Goal: Task Accomplishment & Management: Complete application form

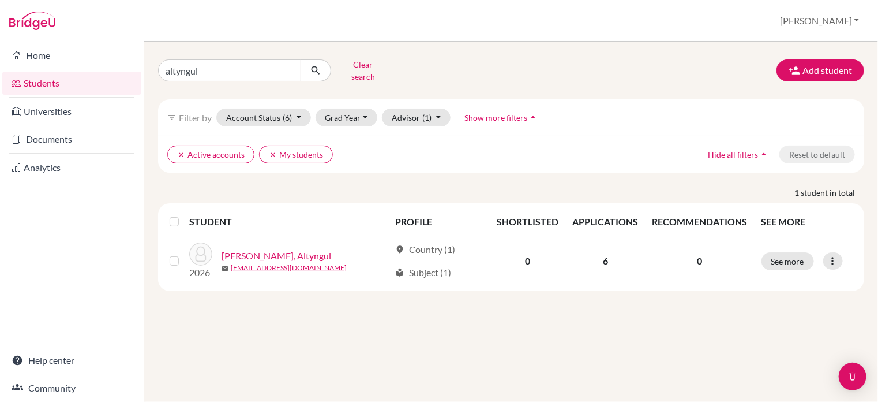
click at [845, 73] on button "Add student" at bounding box center [820, 70] width 88 height 22
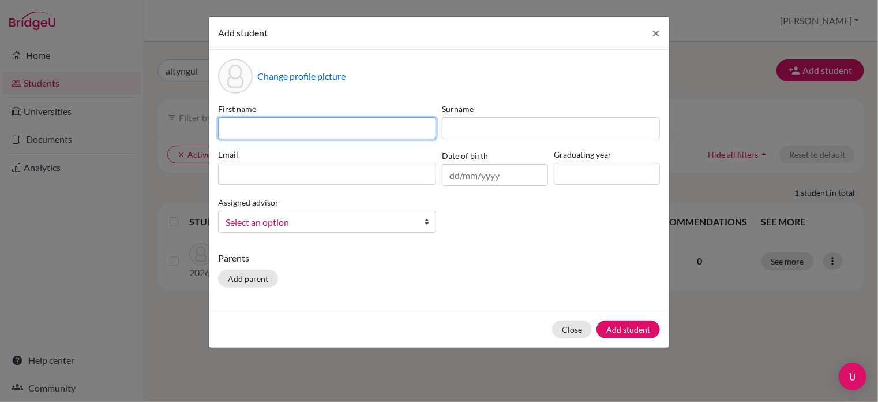
click at [346, 133] on input at bounding box center [327, 128] width 218 height 22
type input "Alinur"
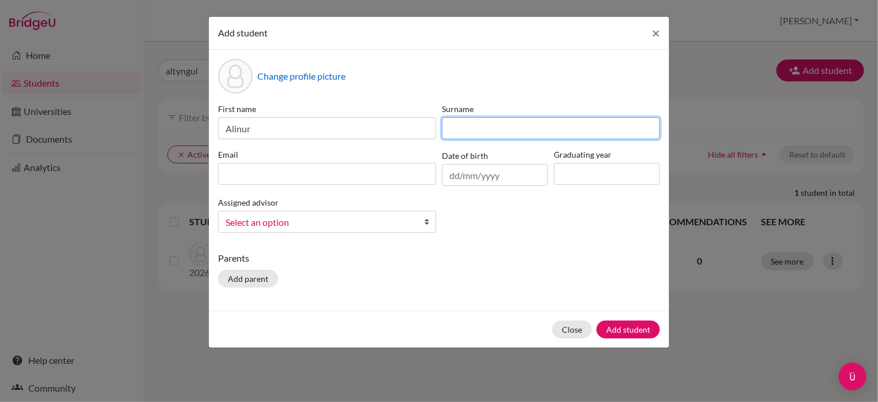
click at [465, 124] on input at bounding box center [551, 128] width 218 height 22
type input "Nessipbek"
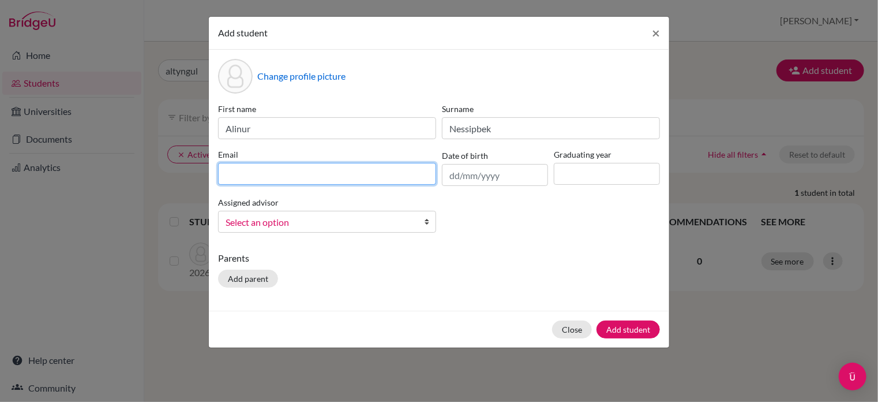
click at [379, 168] on input at bounding box center [327, 174] width 218 height 22
type input "nesipbekalinur9@gmail.com"
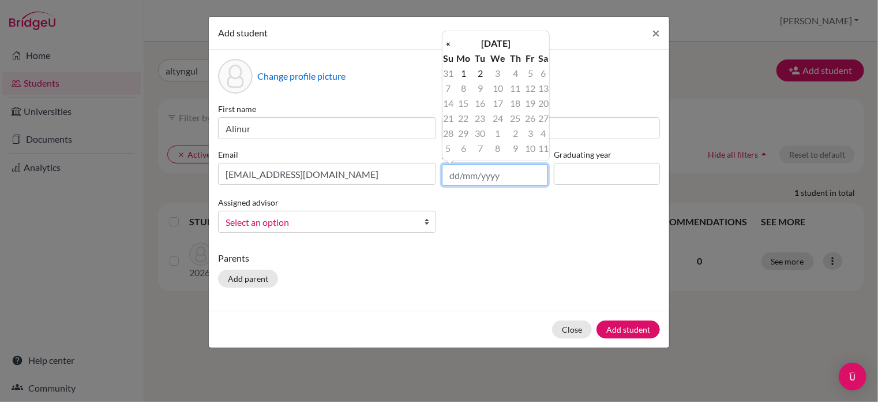
click at [503, 168] on input "text" at bounding box center [495, 175] width 106 height 22
click at [505, 40] on th "September 2025" at bounding box center [496, 43] width 84 height 15
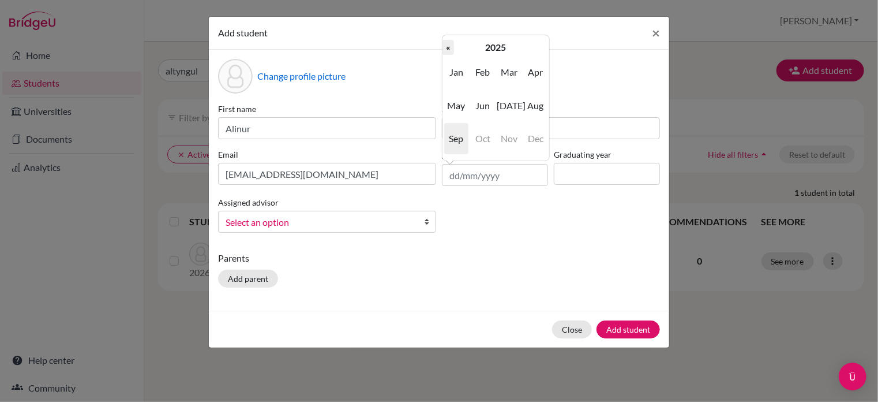
click at [445, 50] on th "«" at bounding box center [448, 47] width 12 height 15
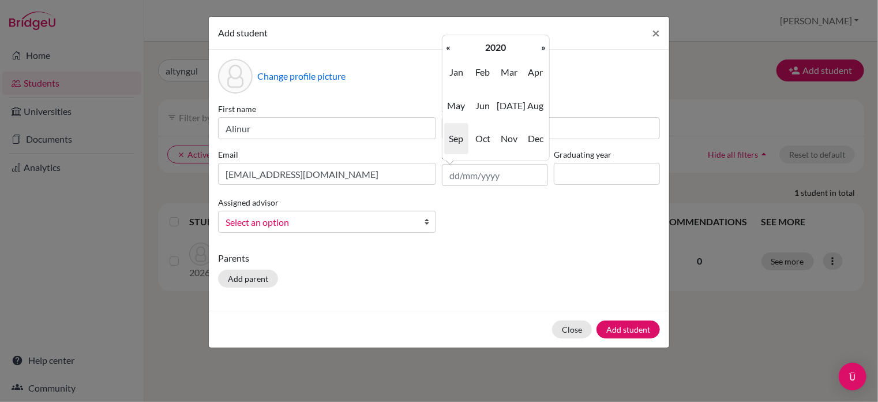
click at [445, 50] on th "«" at bounding box center [448, 47] width 12 height 15
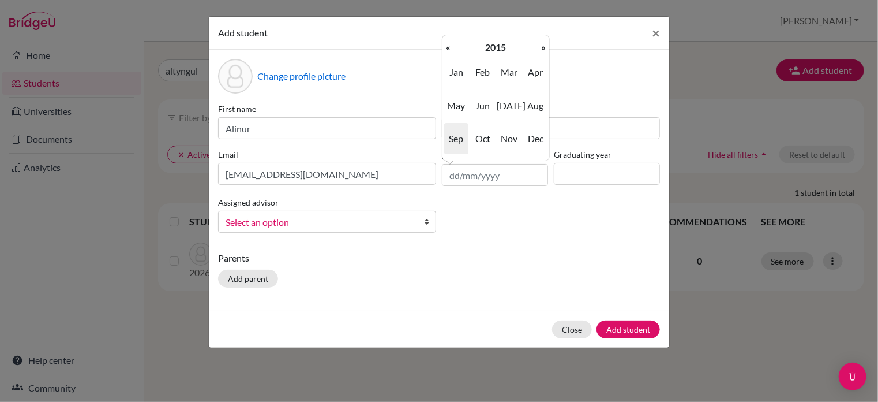
click at [445, 50] on th "«" at bounding box center [448, 47] width 12 height 15
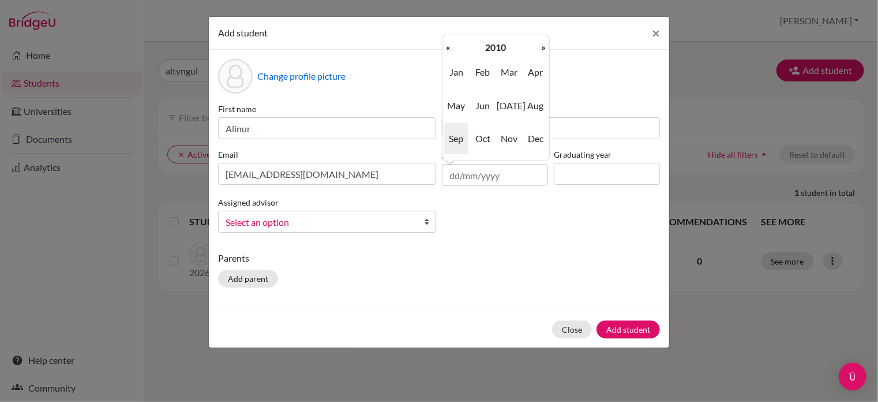
click at [445, 50] on th "«" at bounding box center [448, 47] width 12 height 15
click at [460, 82] on span "Jan" at bounding box center [456, 72] width 24 height 31
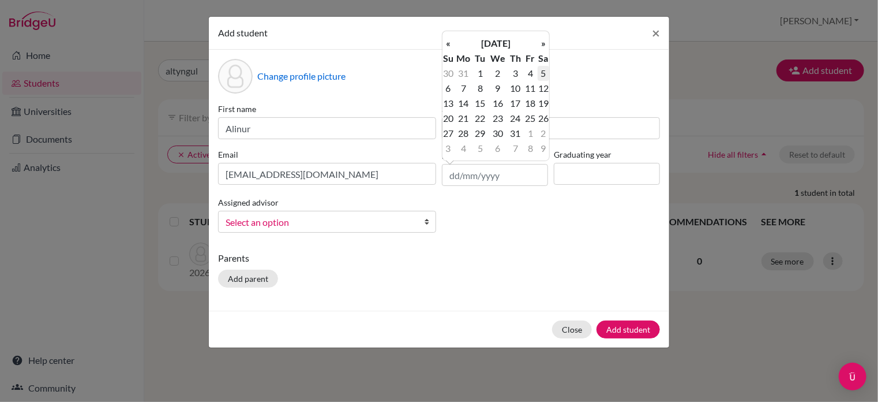
click at [547, 76] on td "5" at bounding box center [544, 73] width 12 height 15
type input "05/01/2008"
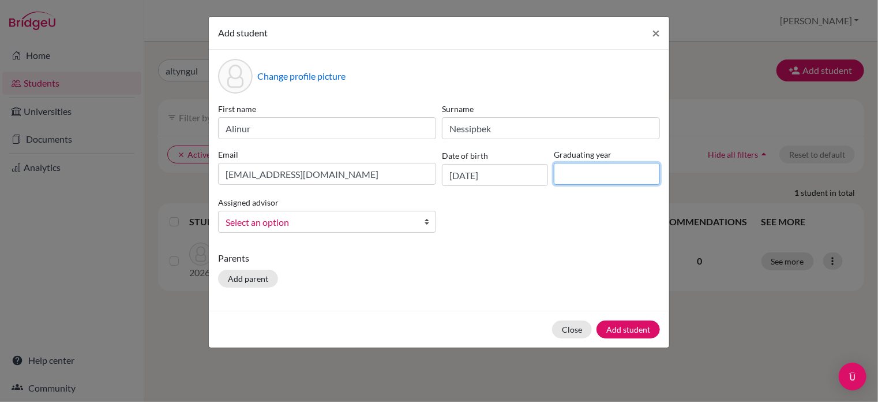
click at [586, 176] on input at bounding box center [607, 174] width 106 height 22
type input "2026"
click at [548, 239] on div "First name Alinur Surname Nessipbek Email nesipbekalinur9@gmail.com Date of bir…" at bounding box center [439, 172] width 448 height 139
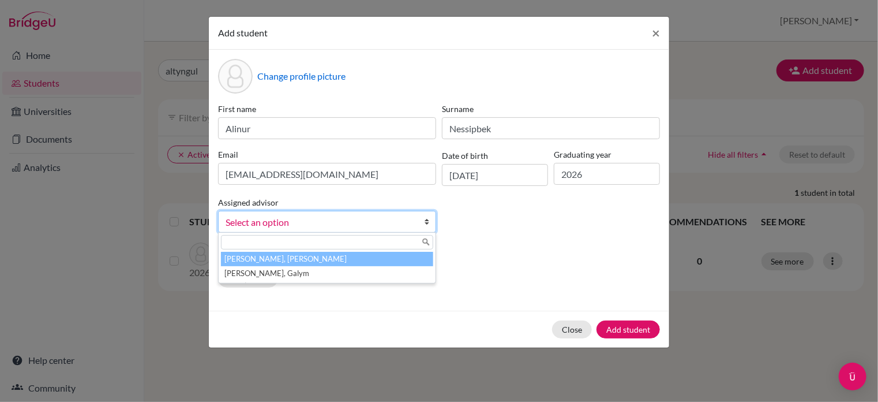
click at [301, 223] on span "Select an option" at bounding box center [320, 222] width 188 height 15
click at [307, 263] on li "Kurmanali, Aidana" at bounding box center [327, 259] width 212 height 14
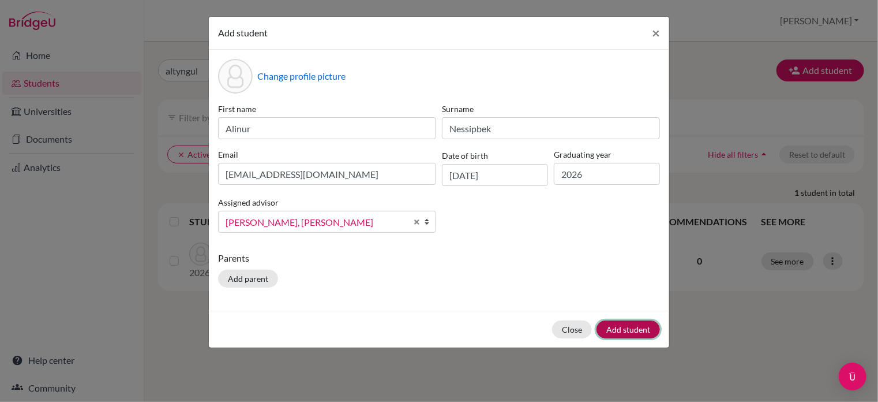
click at [635, 328] on button "Add student" at bounding box center [627, 329] width 63 height 18
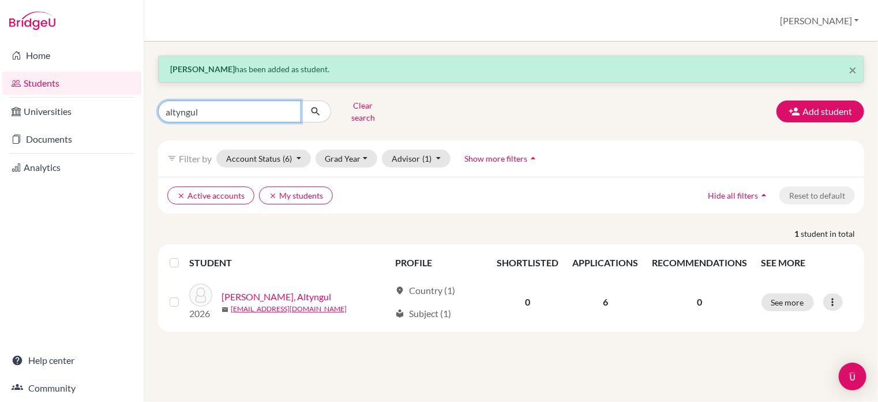
click at [280, 113] on input "altyngul" at bounding box center [229, 111] width 143 height 22
click at [288, 106] on input "altyngul" at bounding box center [229, 111] width 143 height 22
type input "alinur"
click button "submit" at bounding box center [316, 111] width 31 height 22
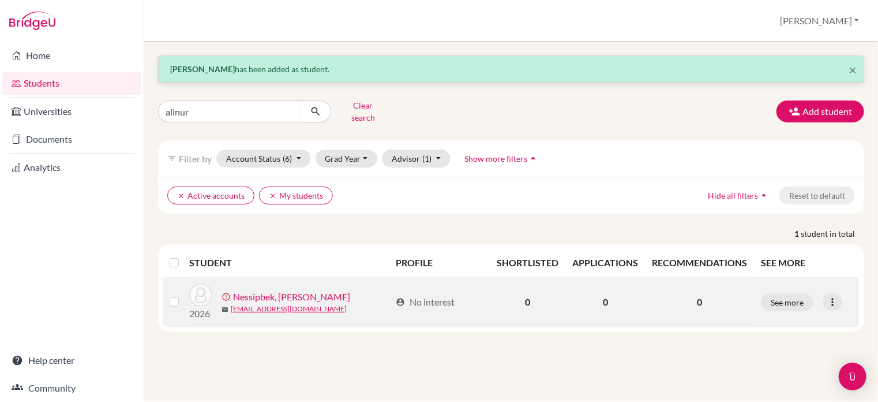
click at [280, 290] on link "Nessipbek, [PERSON_NAME]" at bounding box center [291, 297] width 117 height 14
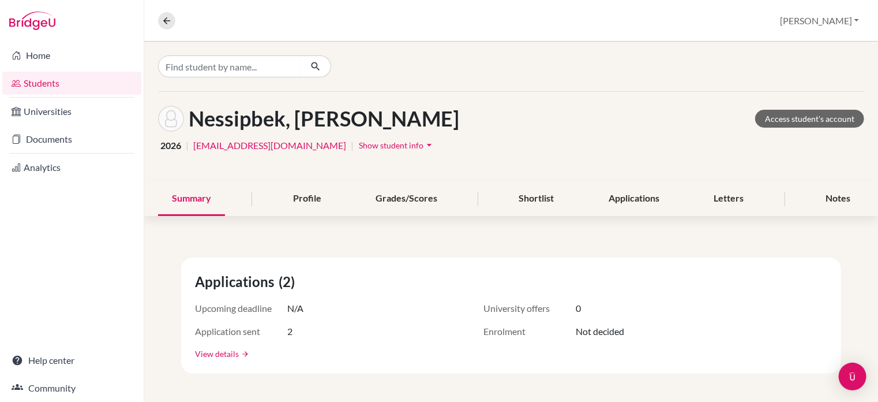
click at [224, 358] on link "View details" at bounding box center [217, 353] width 44 height 12
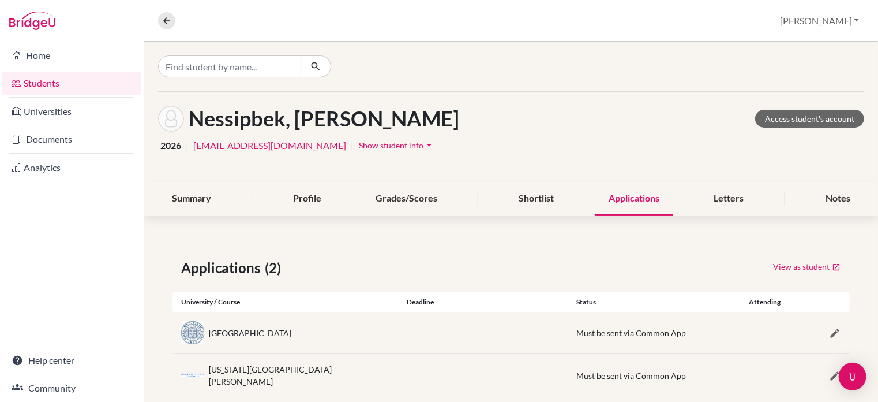
scroll to position [21, 0]
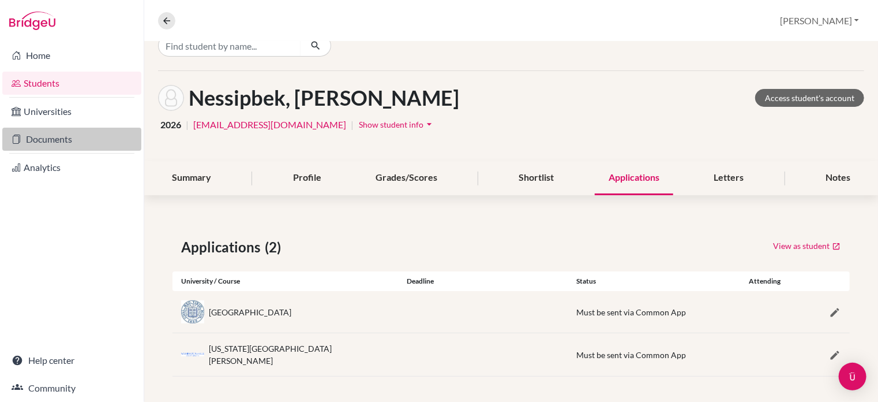
click at [75, 136] on link "Documents" at bounding box center [71, 138] width 139 height 23
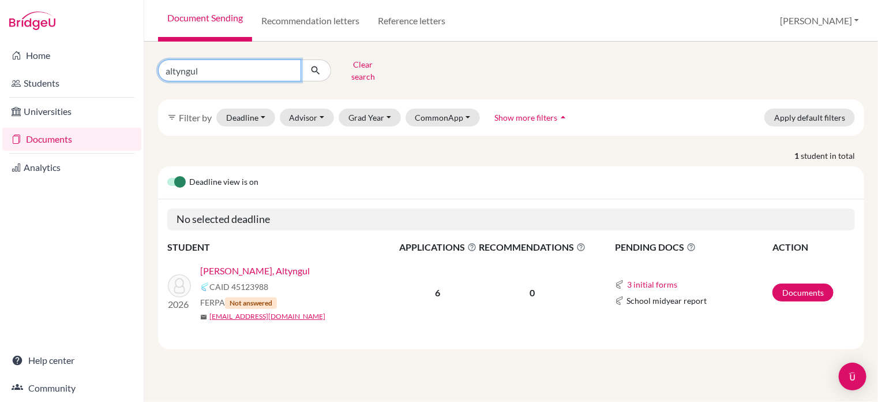
click at [284, 66] on input "altyngul" at bounding box center [229, 70] width 143 height 22
click at [287, 68] on input "altyngul" at bounding box center [229, 70] width 143 height 22
type input "alinur"
click button "submit" at bounding box center [316, 70] width 31 height 22
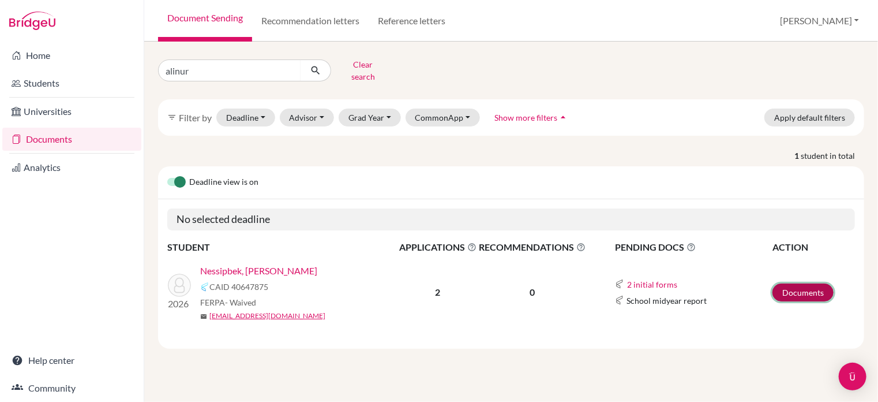
click at [797, 285] on link "Documents" at bounding box center [802, 292] width 61 height 18
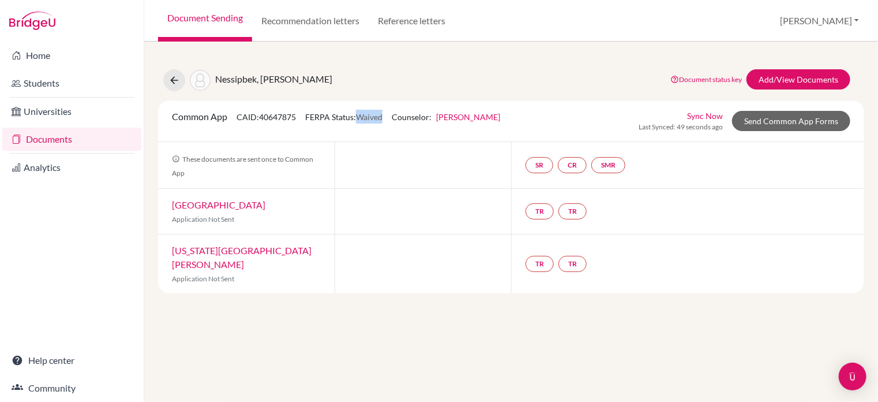
drag, startPoint x: 388, startPoint y: 118, endPoint x: 361, endPoint y: 118, distance: 27.1
click at [361, 118] on span "Waived" at bounding box center [369, 117] width 27 height 10
click at [533, 84] on div "Nessipbek, [GEOGRAPHIC_DATA] Document status key TR Requirement. Document not u…" at bounding box center [510, 80] width 723 height 22
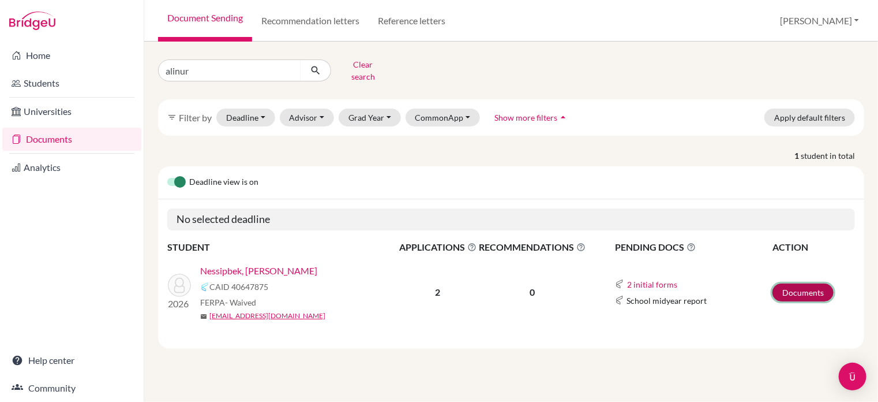
click at [798, 283] on link "Documents" at bounding box center [802, 292] width 61 height 18
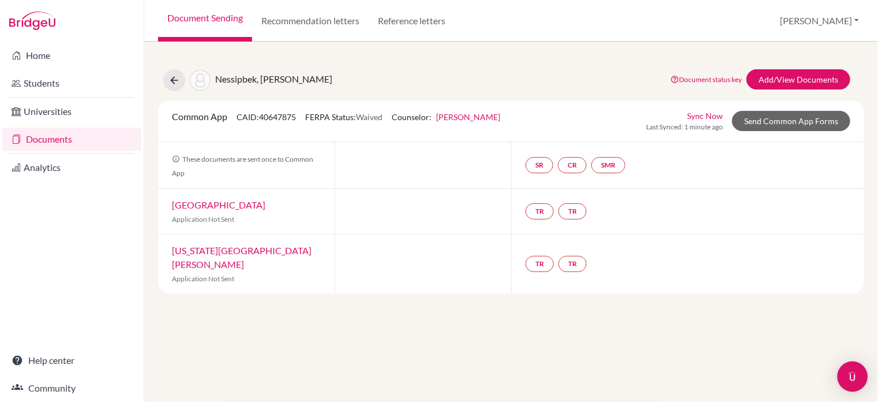
click at [853, 384] on div "Open Intercom Messenger" at bounding box center [853, 376] width 31 height 31
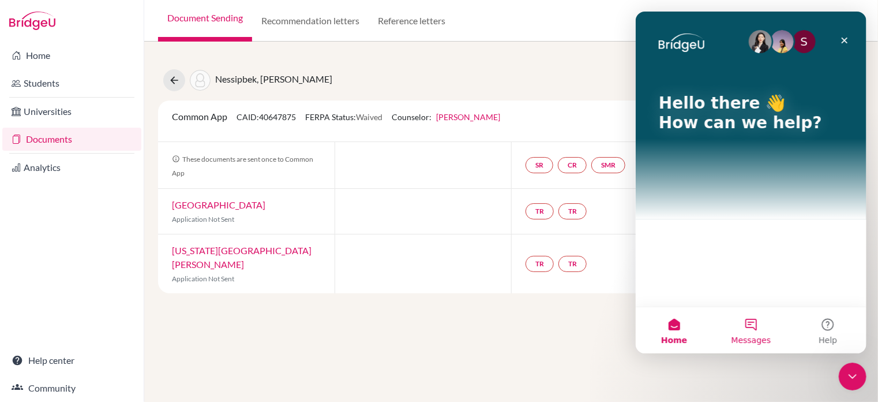
click at [755, 331] on button "Messages" at bounding box center [750, 330] width 77 height 46
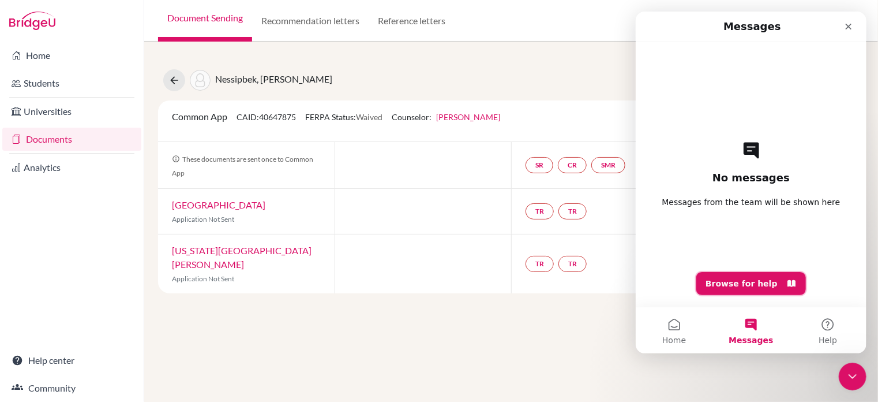
click at [756, 283] on button "Browse for help" at bounding box center [751, 283] width 110 height 23
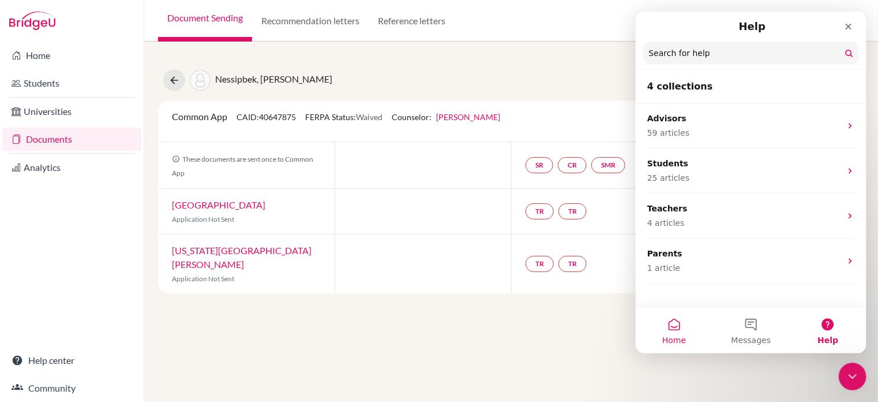
click at [676, 327] on button "Home" at bounding box center [673, 330] width 77 height 46
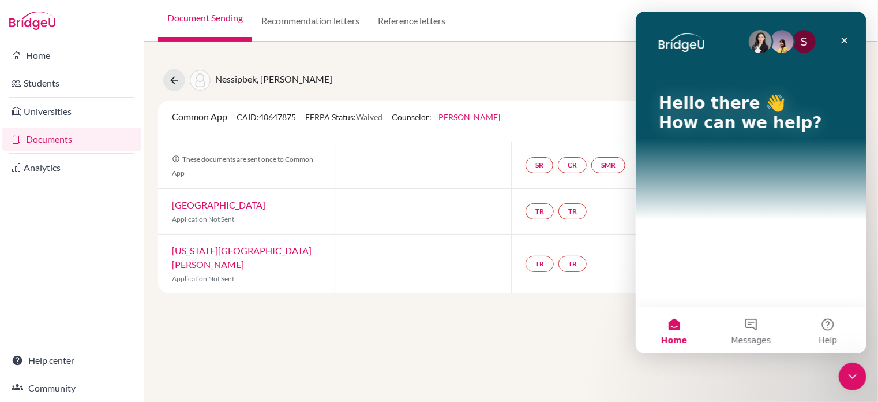
click at [763, 37] on img "Intercom messenger" at bounding box center [759, 41] width 23 height 23
click at [803, 43] on div "S" at bounding box center [803, 41] width 23 height 23
drag, startPoint x: 803, startPoint y: 43, endPoint x: 757, endPoint y: 108, distance: 79.5
click at [757, 108] on div "S Hello there 👋 How can we help?" at bounding box center [751, 116] width 208 height 208
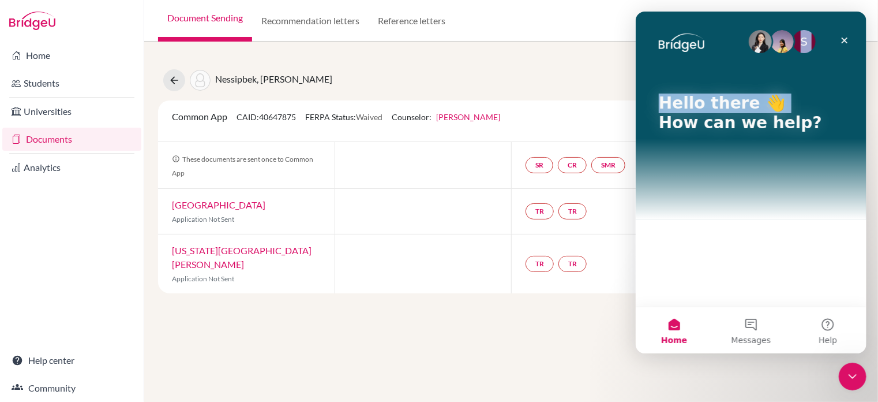
click at [757, 108] on p "Hello there 👋" at bounding box center [750, 103] width 185 height 20
click at [721, 230] on div "S Hello there 👋 How can we help?" at bounding box center [750, 159] width 231 height 295
click at [834, 333] on button "Help" at bounding box center [827, 330] width 77 height 46
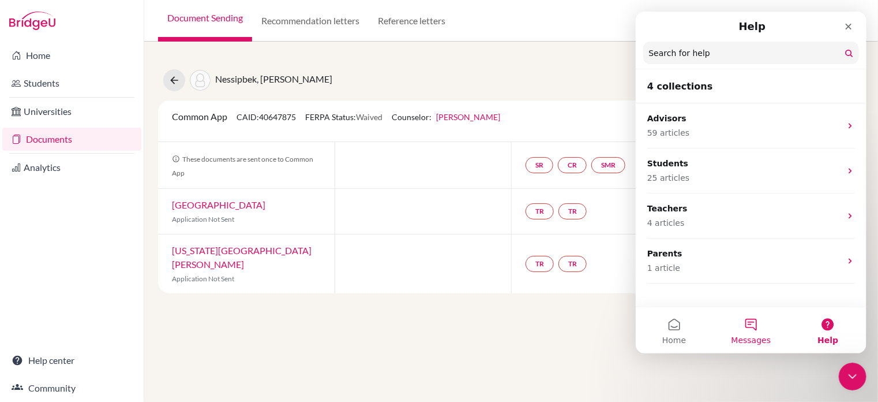
drag, startPoint x: 834, startPoint y: 333, endPoint x: 742, endPoint y: 314, distance: 93.8
click at [742, 314] on div "Home Messages Help" at bounding box center [750, 329] width 231 height 47
click at [753, 322] on button "Messages" at bounding box center [750, 330] width 77 height 46
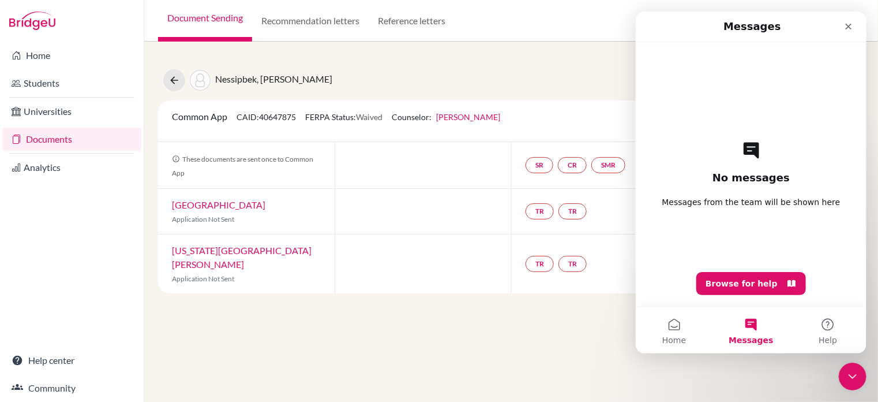
click at [767, 175] on h2 "No messages" at bounding box center [750, 178] width 77 height 14
click at [802, 198] on span "Messages from the team will be shown here" at bounding box center [751, 202] width 178 height 12
click at [813, 307] on button "Help" at bounding box center [827, 330] width 77 height 46
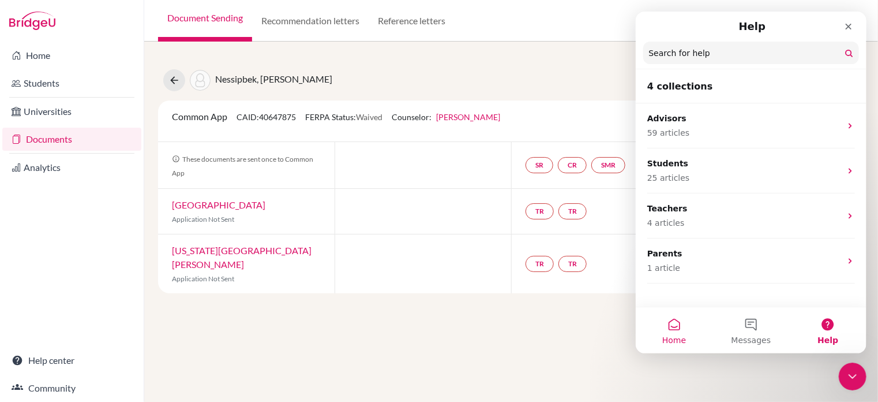
click at [681, 333] on button "Home" at bounding box center [673, 330] width 77 height 46
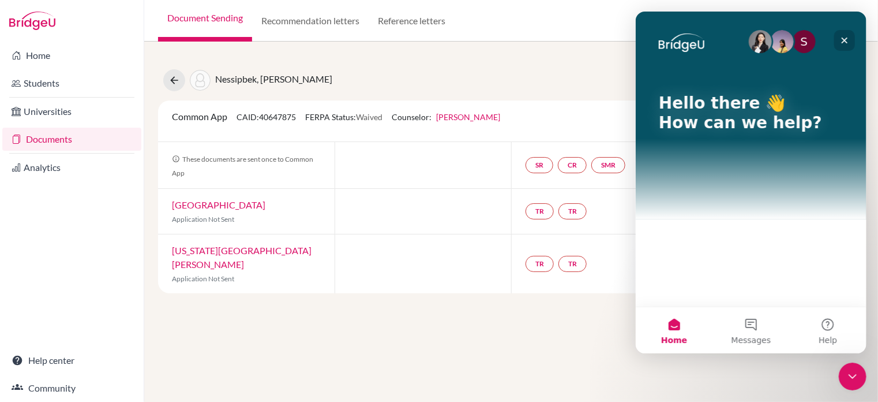
click at [843, 39] on icon "Close" at bounding box center [843, 40] width 9 height 9
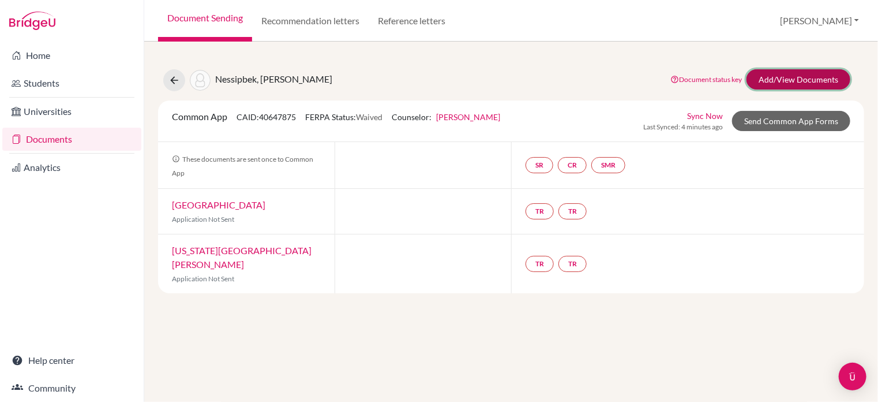
click at [783, 82] on link "Add/View Documents" at bounding box center [798, 79] width 104 height 20
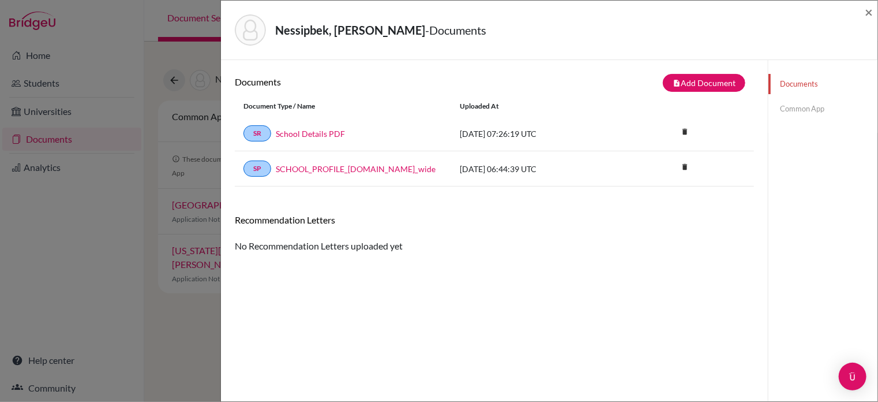
click at [802, 115] on link "Common App" at bounding box center [822, 109] width 109 height 20
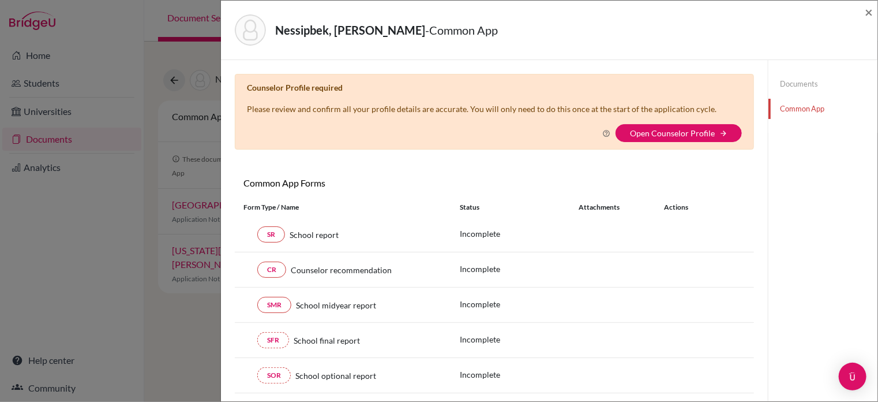
click at [162, 207] on div "Nessipbek, Alinur - Common App × × Counselor Profile required Please review and…" at bounding box center [439, 201] width 878 height 402
click at [869, 9] on span "×" at bounding box center [869, 11] width 8 height 17
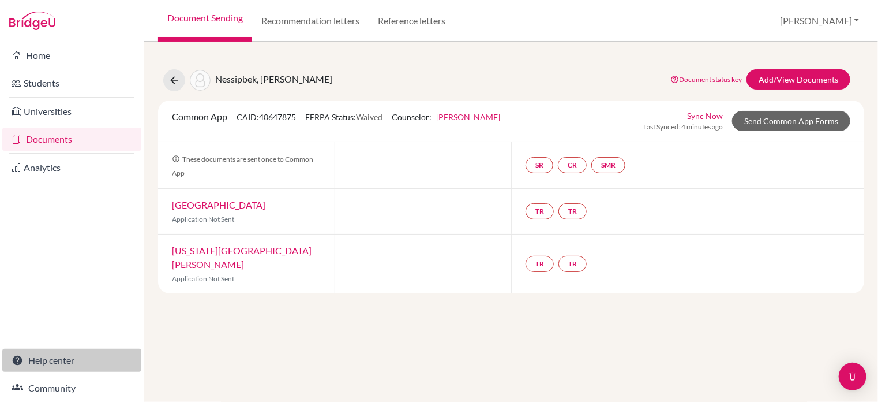
click at [48, 357] on link "Help center" at bounding box center [71, 359] width 139 height 23
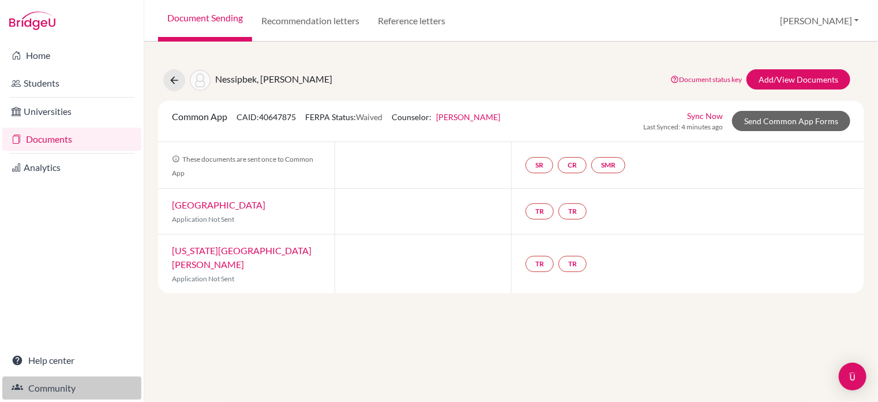
click at [48, 393] on link "Community" at bounding box center [71, 387] width 139 height 23
click at [701, 113] on link "Sync Now" at bounding box center [705, 116] width 36 height 12
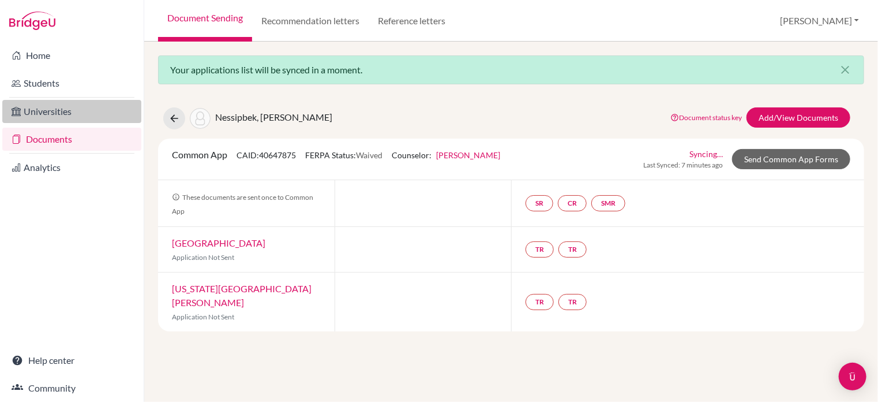
click at [78, 111] on link "Universities" at bounding box center [71, 111] width 139 height 23
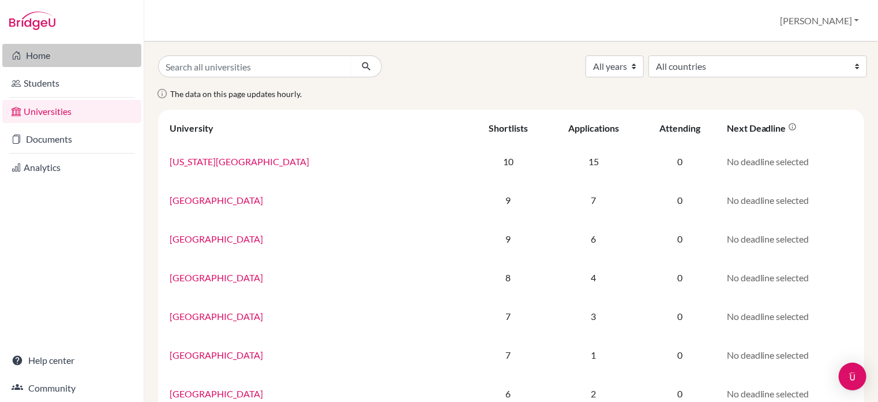
click at [76, 51] on link "Home" at bounding box center [71, 55] width 139 height 23
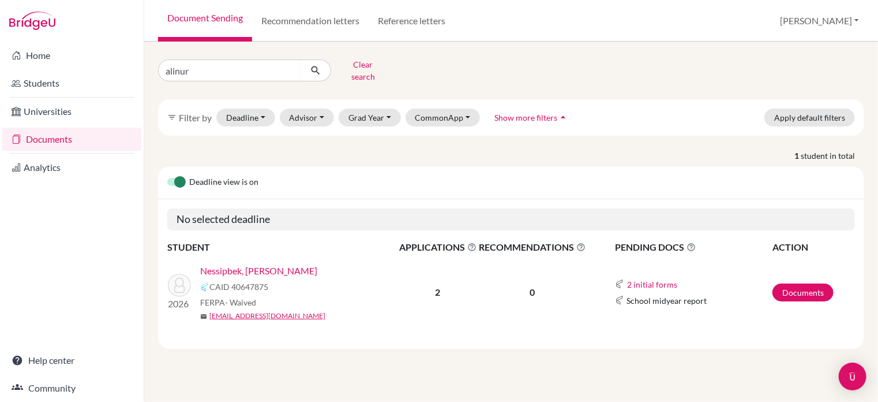
click at [246, 264] on link "Nessipbek, [PERSON_NAME]" at bounding box center [258, 271] width 117 height 14
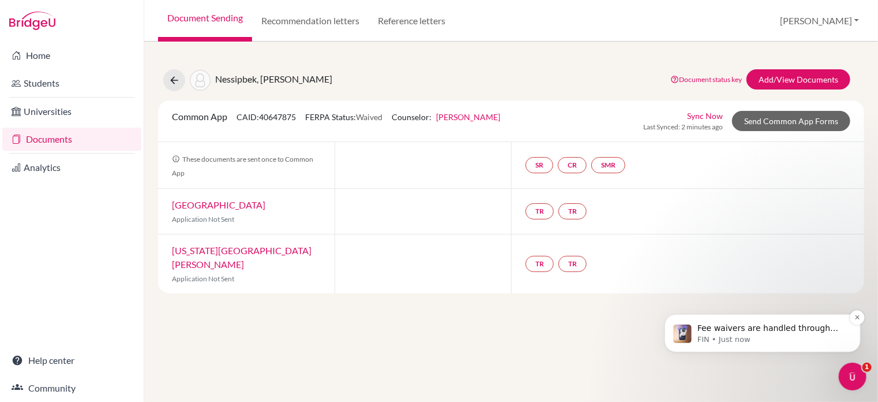
click at [784, 327] on p "Fee waivers are handled through Common App directly, not through BridgeU's inte…" at bounding box center [771, 328] width 149 height 12
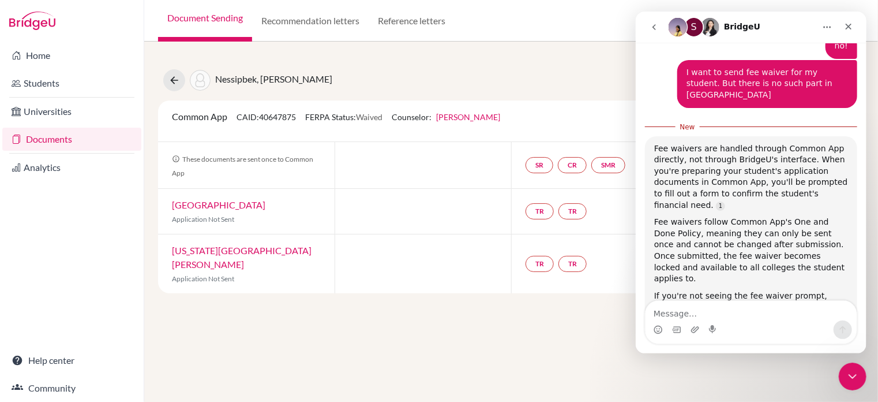
scroll to position [511, 0]
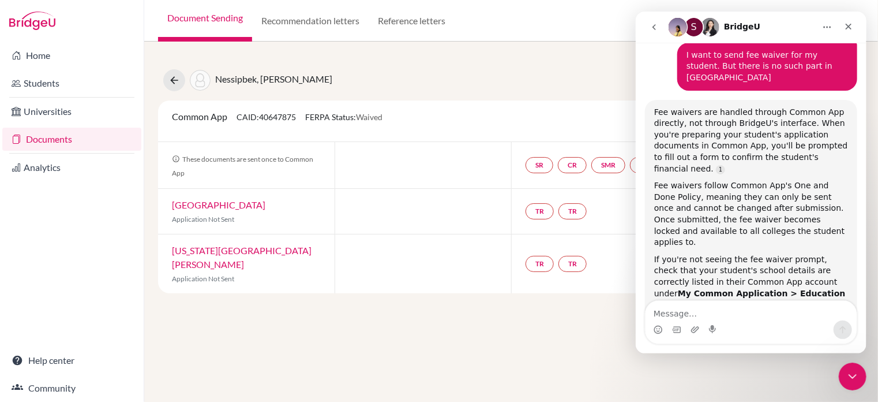
scroll to position [553, 0]
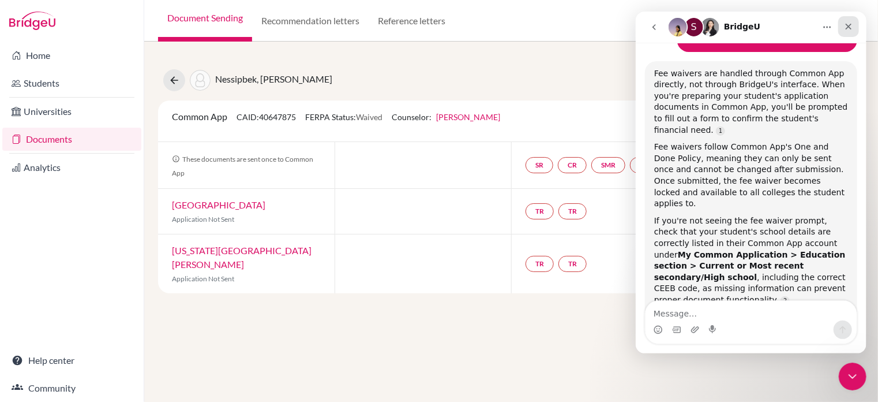
click at [847, 30] on icon "Close" at bounding box center [847, 26] width 9 height 9
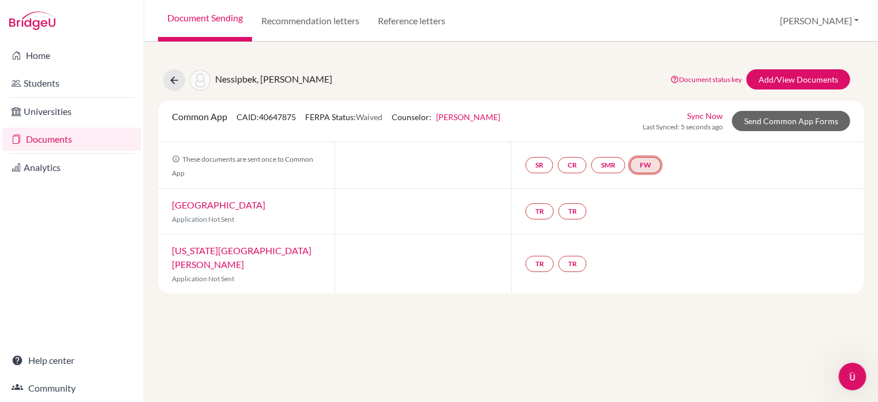
click at [643, 166] on link "FW" at bounding box center [645, 165] width 31 height 16
click at [662, 126] on link "Fee waiver" at bounding box center [648, 131] width 39 height 10
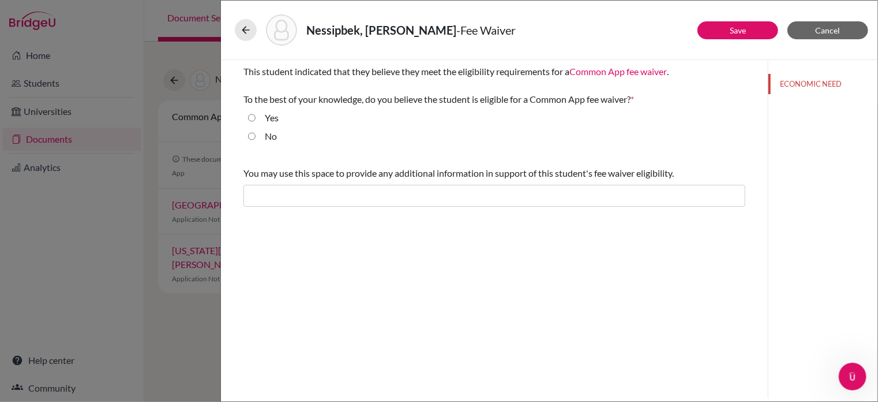
click at [253, 118] on input "Yes" at bounding box center [251, 118] width 7 height 14
radio input "true"
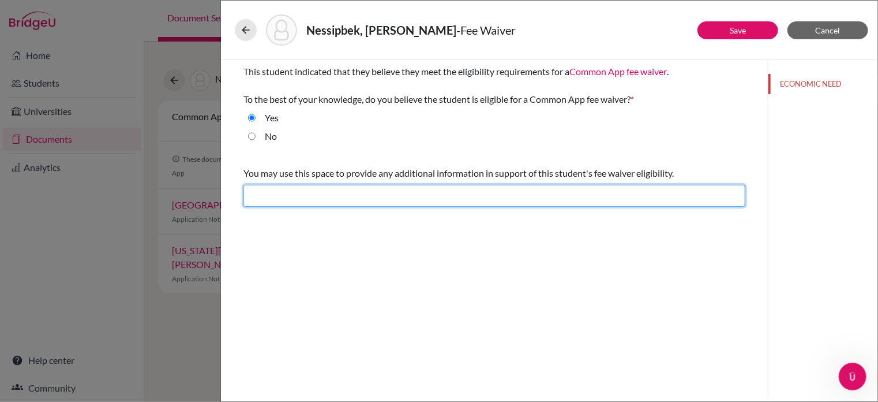
click at [309, 193] on input "text" at bounding box center [494, 196] width 502 height 22
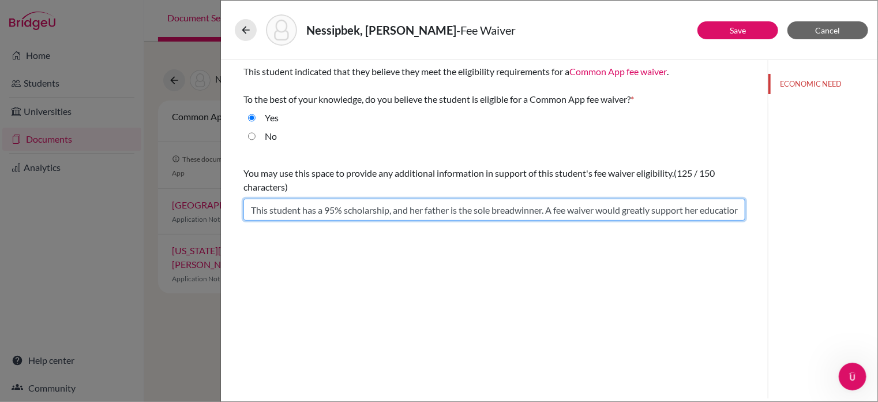
click at [335, 207] on input "This student has a 95% scholarship, and her father is the sole breadwinner. A f…" at bounding box center [494, 209] width 502 height 22
click at [351, 207] on input "This student has a 100% scholarship, and her father is the sole breadwinner. A …" at bounding box center [494, 209] width 502 height 22
click at [395, 211] on input "This student has a 100% scholarship, and her father is the sole breadwinner. A …" at bounding box center [494, 209] width 502 height 22
type input "This student has a 100% scholarship from our school, and hisr father is the sol…"
drag, startPoint x: 616, startPoint y: 211, endPoint x: 455, endPoint y: 209, distance: 161.5
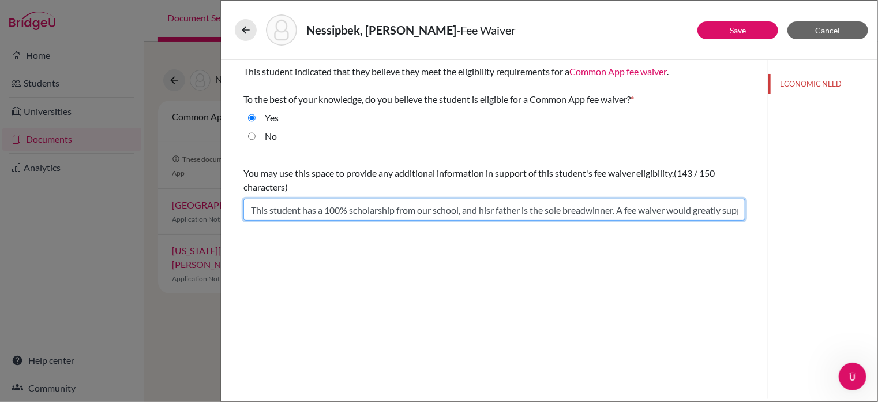
click at [455, 209] on input "This student has a 100% scholarship from our school, and hisr father is the sol…" at bounding box center [494, 209] width 502 height 22
drag, startPoint x: 250, startPoint y: 213, endPoint x: 803, endPoint y: 209, distance: 553.2
click at [803, 209] on div "Save Cancel This student indicated that they believe they meet the eligibility …" at bounding box center [549, 229] width 656 height 338
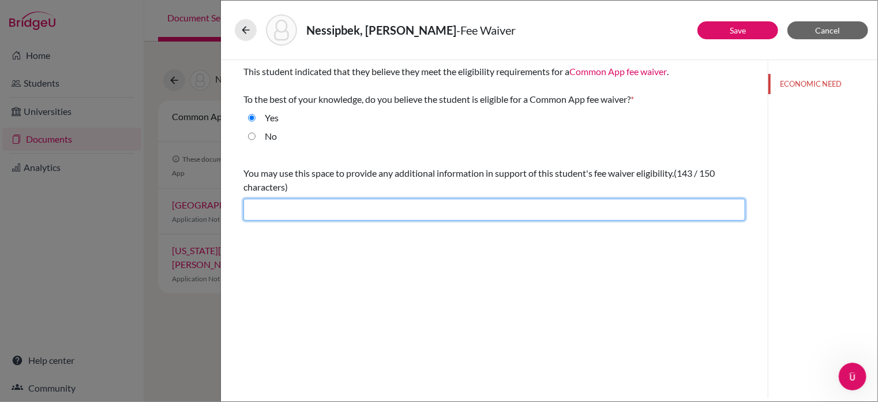
scroll to position [0, 0]
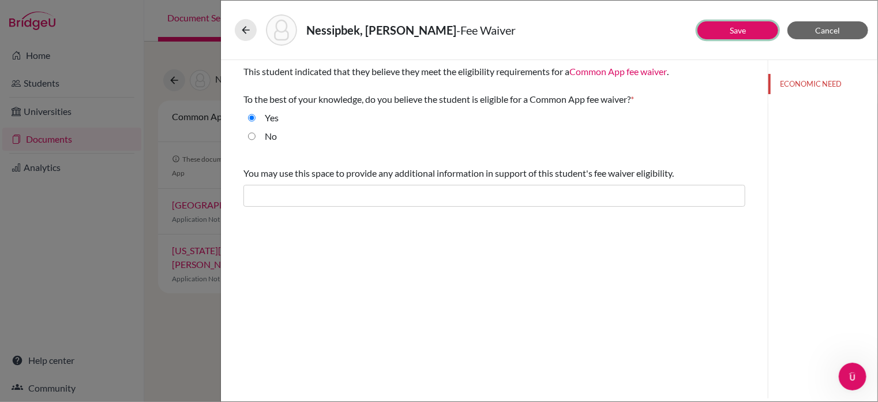
drag, startPoint x: 738, startPoint y: 37, endPoint x: 736, endPoint y: 56, distance: 19.2
click at [736, 56] on div "Nessipbek, [PERSON_NAME] Save Cancel This student indicated that they believe t…" at bounding box center [549, 201] width 658 height 402
click at [738, 30] on link "Save" at bounding box center [738, 30] width 16 height 10
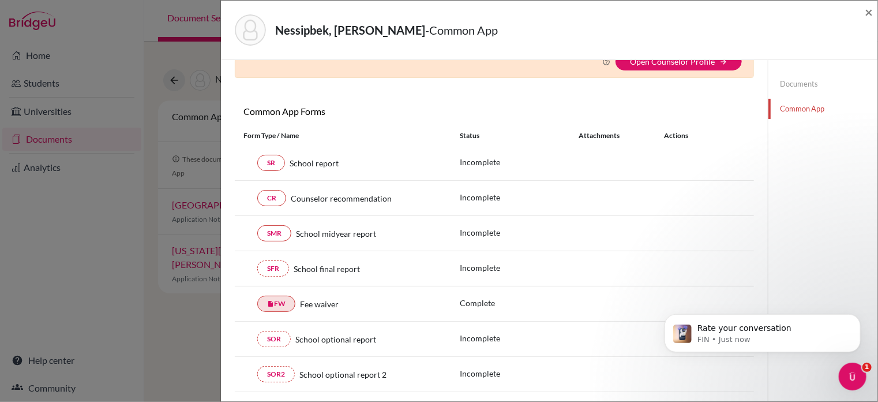
scroll to position [884, 0]
click at [781, 332] on p "Rate your conversation" at bounding box center [771, 328] width 149 height 12
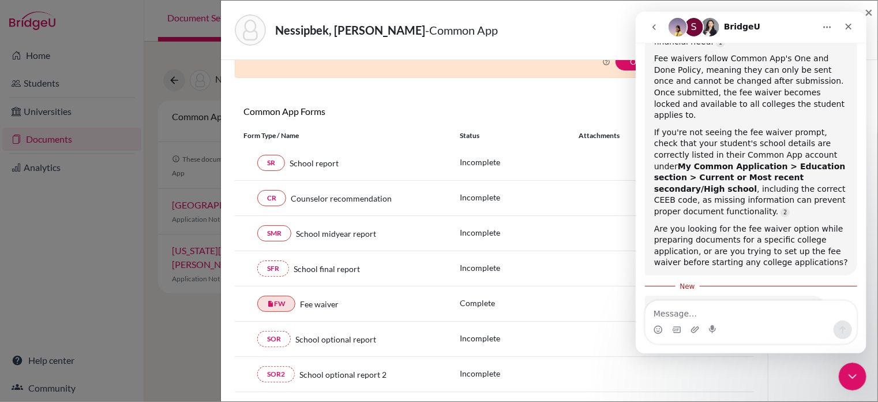
scroll to position [793, 0]
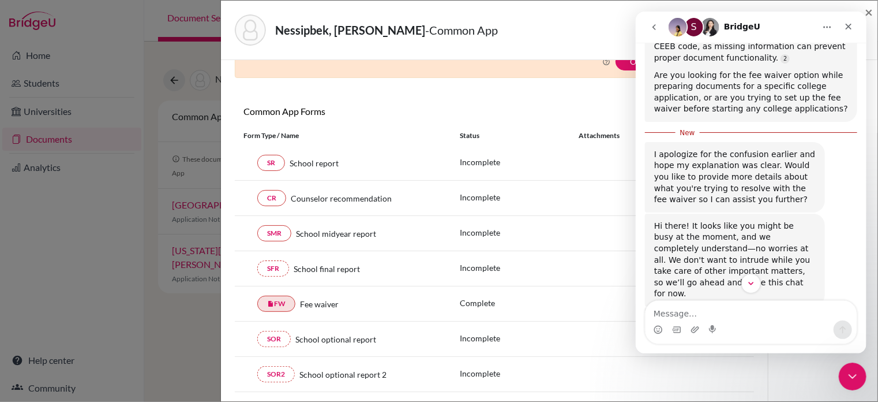
click at [766, 321] on div "Intercom messenger" at bounding box center [750, 329] width 211 height 18
click at [746, 320] on div "Intercom messenger" at bounding box center [750, 329] width 211 height 18
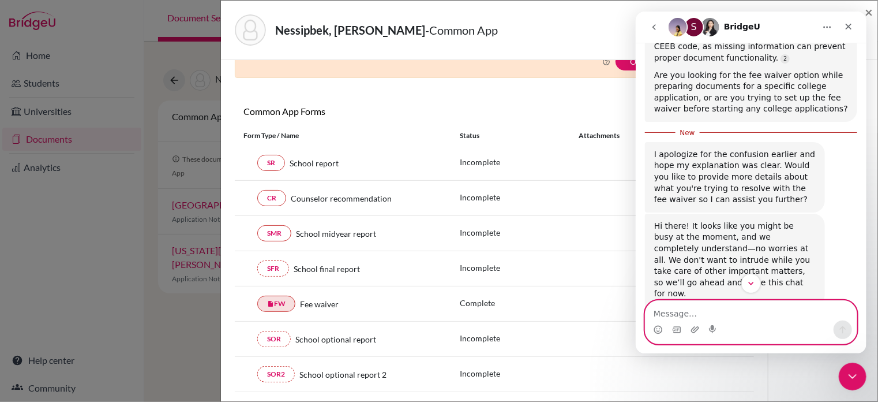
click at [725, 313] on textarea "Message…" at bounding box center [750, 311] width 211 height 20
type textarea "I got it thank you"
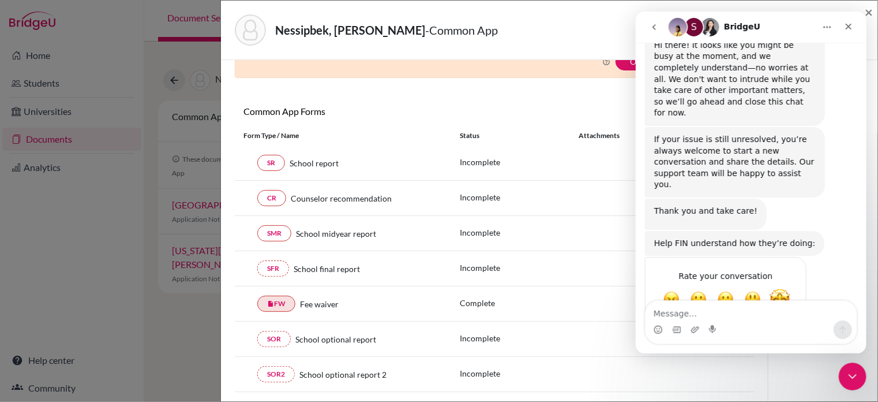
scroll to position [986, 0]
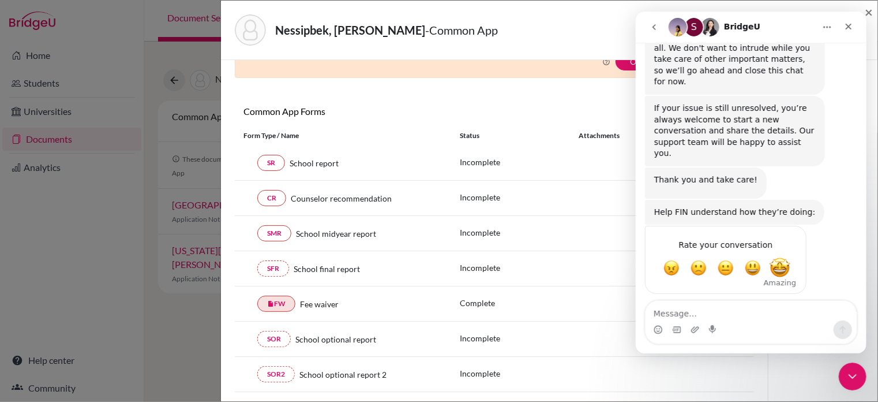
click at [784, 226] on div "Rate your conversation Terrible Bad OK Great Amazing" at bounding box center [750, 264] width 212 height 77
click at [784, 257] on span "Amazing" at bounding box center [779, 267] width 21 height 21
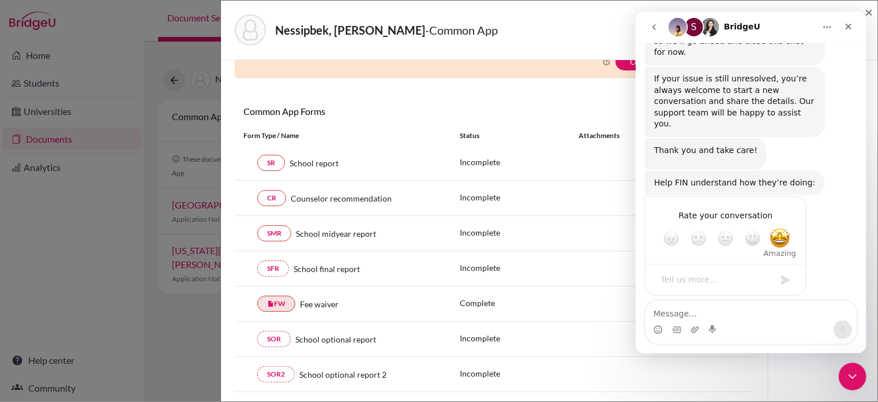
scroll to position [1018, 0]
click at [785, 226] on span "Amazing" at bounding box center [779, 236] width 21 height 21
click at [787, 267] on div "Submit" at bounding box center [785, 278] width 23 height 23
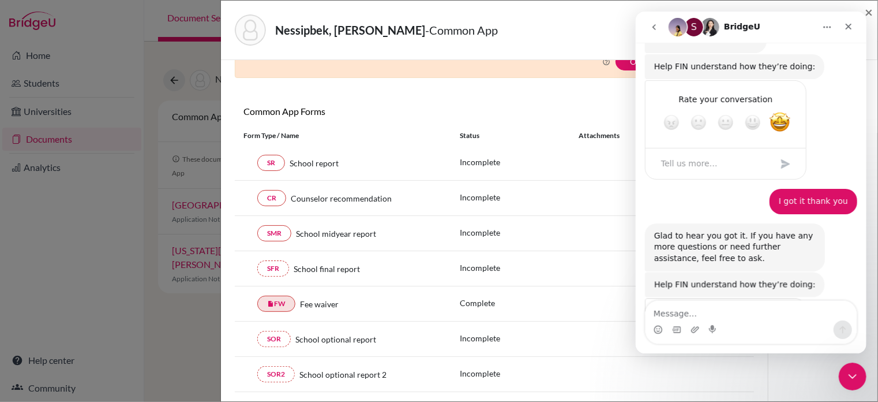
scroll to position [1132, 0]
click at [781, 329] on span "Amazing" at bounding box center [779, 339] width 21 height 21
click at [734, 369] on textarea "Tell us more…" at bounding box center [714, 381] width 120 height 25
type textarea "thank you!"
click at [785, 370] on div "Submit" at bounding box center [785, 381] width 23 height 23
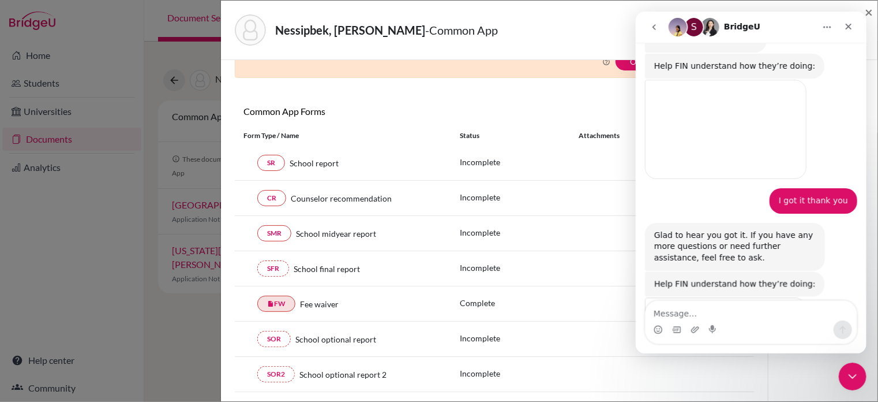
scroll to position [1102, 0]
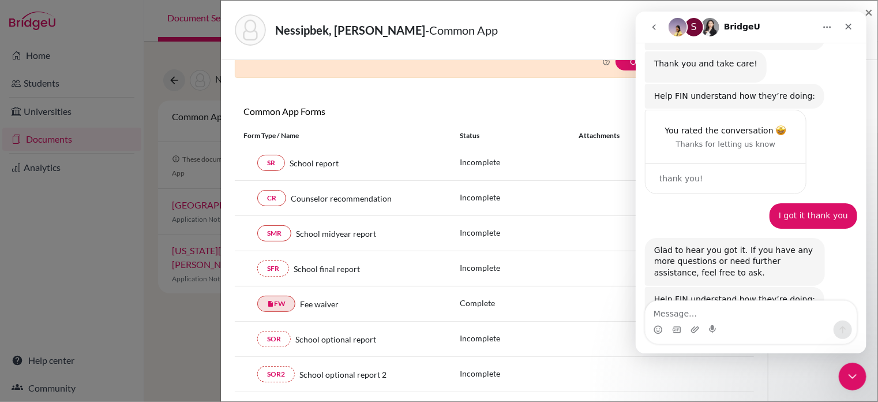
click at [785, 366] on div "thank you!" at bounding box center [725, 381] width 160 height 30
click at [827, 313] on div "You rated the conversation Thanks for letting us know thank you!" at bounding box center [750, 362] width 212 height 98
